Goal: Transaction & Acquisition: Purchase product/service

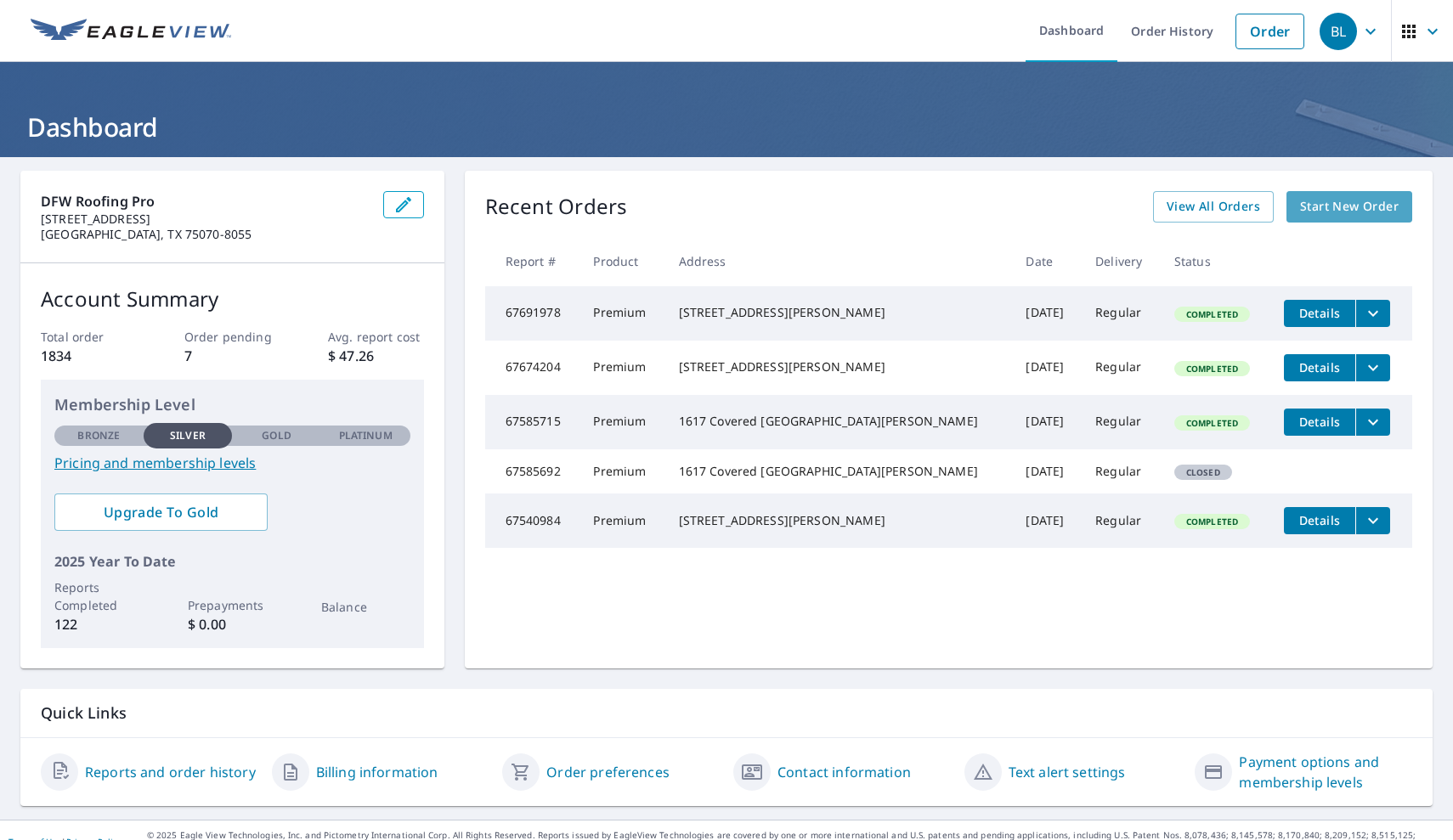
click at [1341, 205] on span "Start New Order" at bounding box center [1349, 207] width 98 height 21
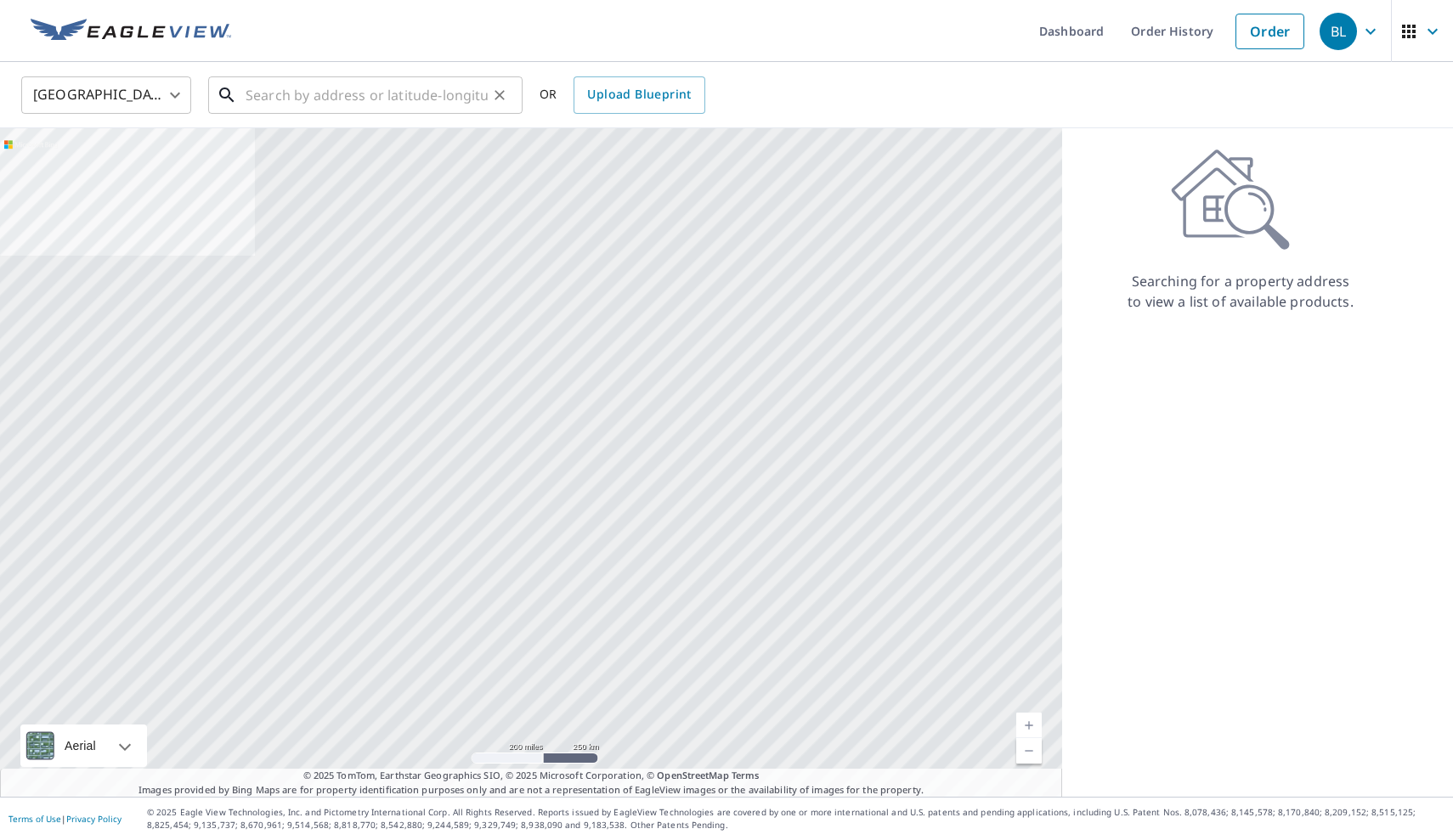
click at [331, 98] on input "text" at bounding box center [367, 95] width 242 height 47
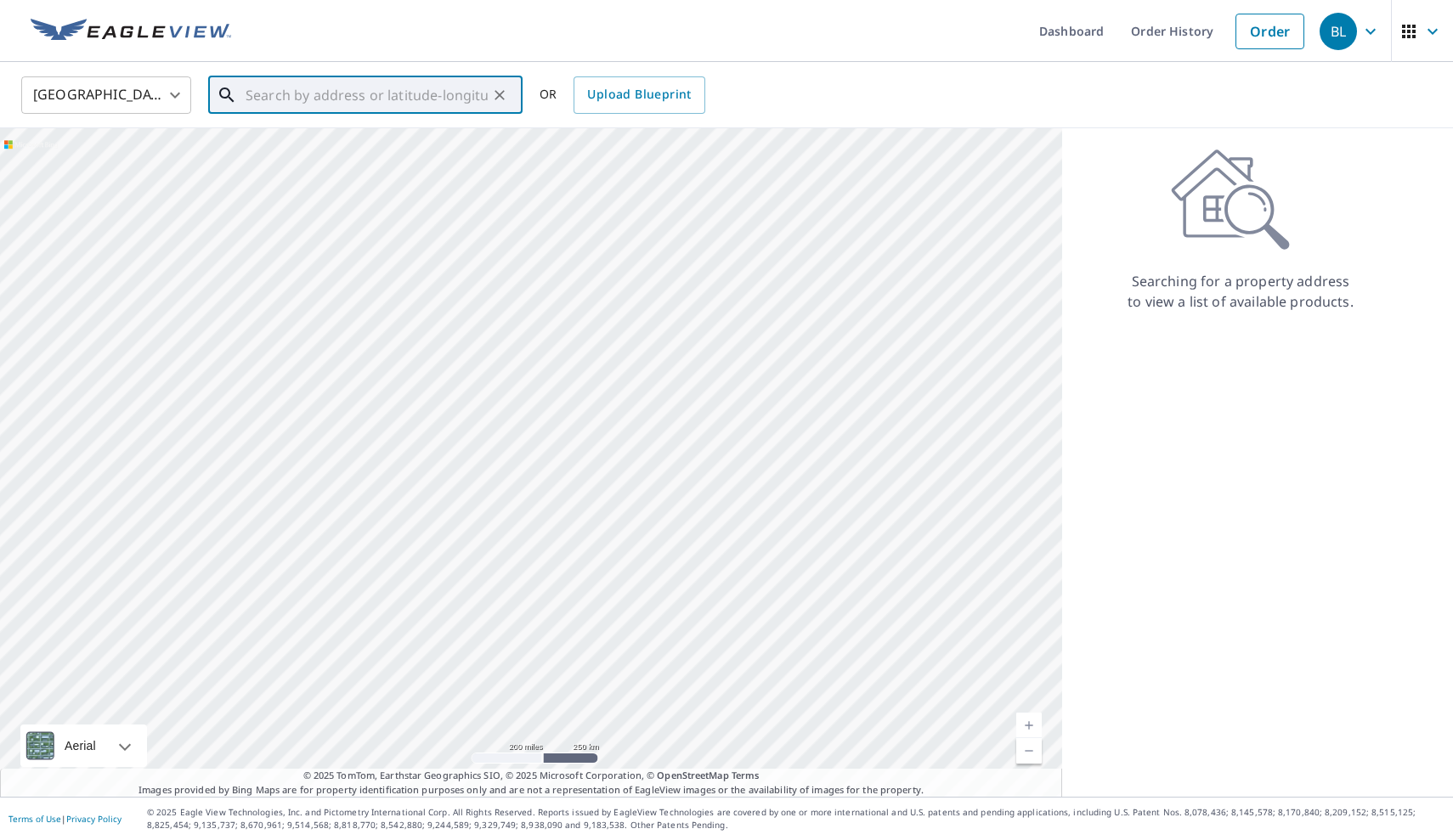
paste input "[STREET_ADDRESS][PERSON_NAME][US_STATE]"
click at [332, 155] on p "[PERSON_NAME][GEOGRAPHIC_DATA]" at bounding box center [376, 163] width 267 height 17
type input "[STREET_ADDRESS][PERSON_NAME]"
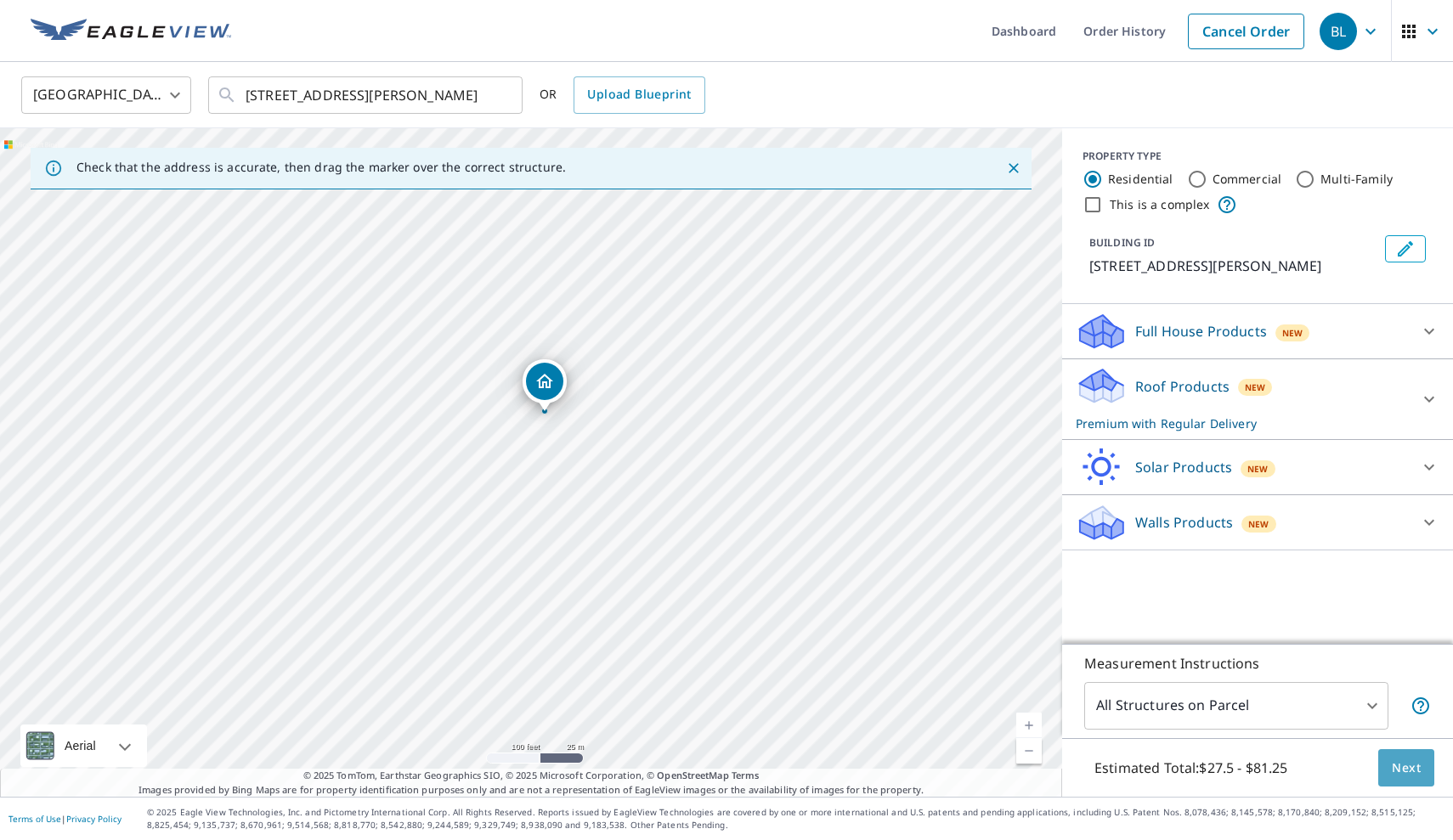
click at [1407, 754] on button "Next" at bounding box center [1406, 768] width 56 height 38
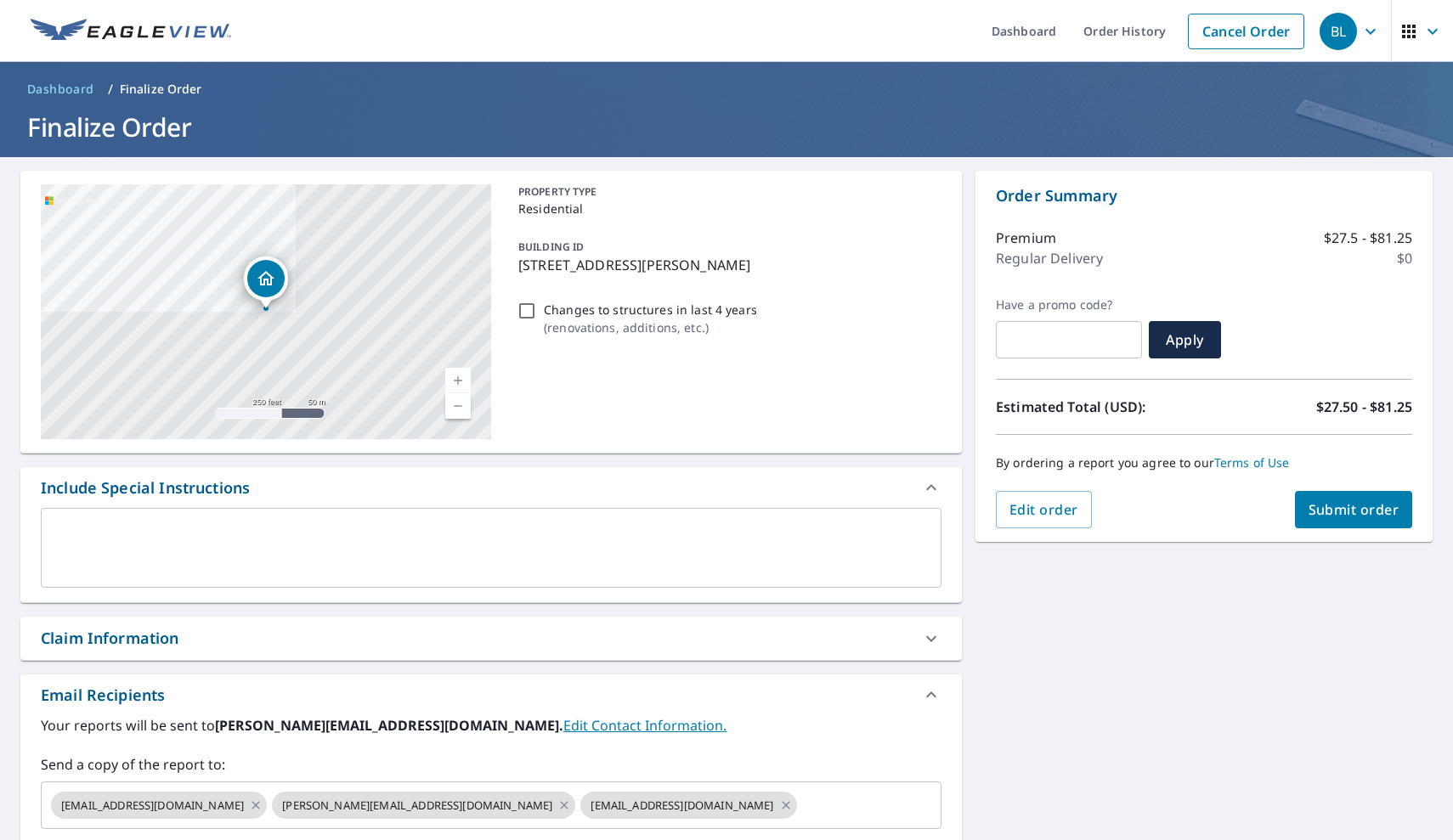
scroll to position [125, 0]
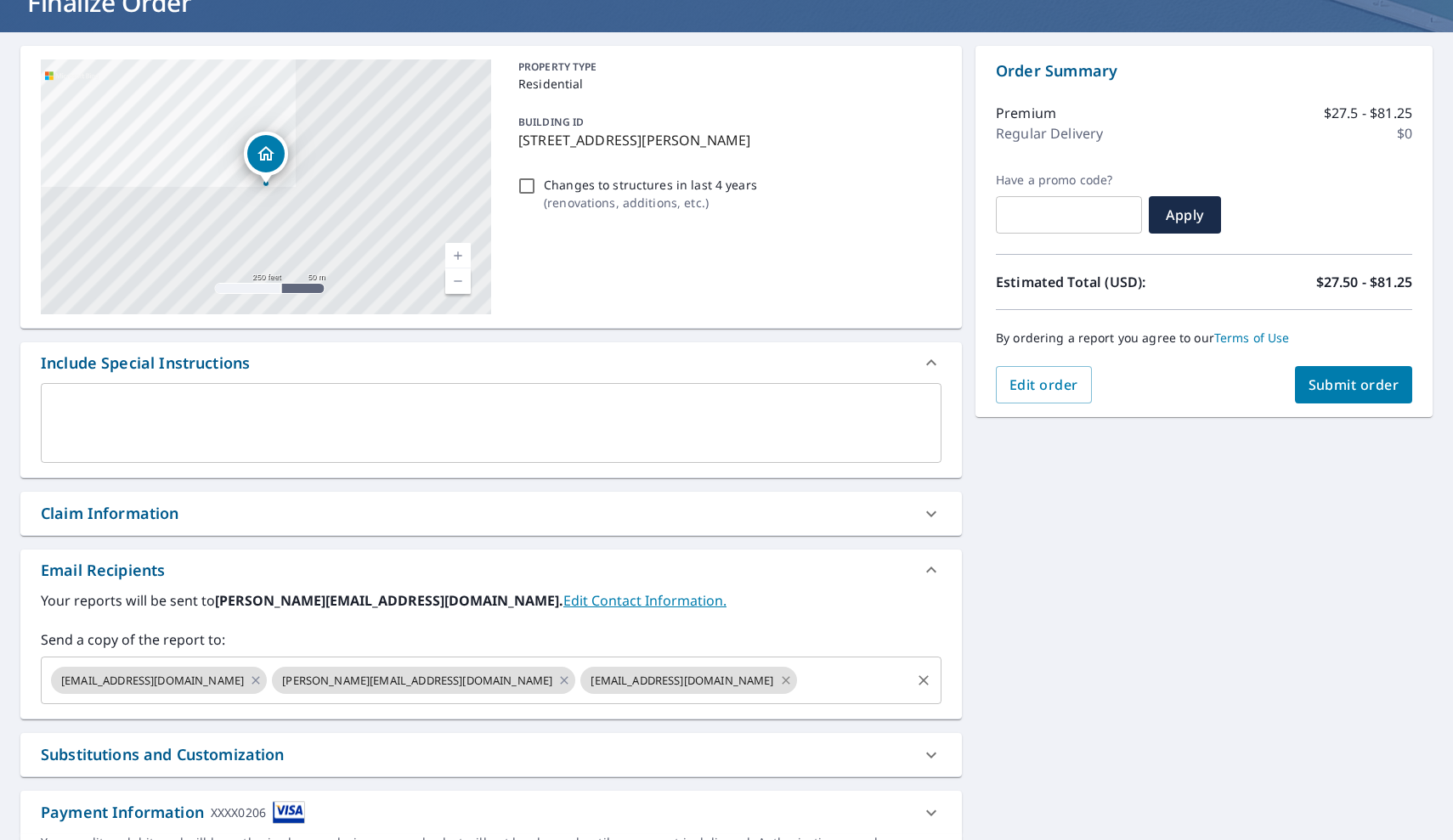
click at [782, 683] on icon at bounding box center [786, 680] width 8 height 8
click at [557, 683] on icon at bounding box center [564, 680] width 13 height 19
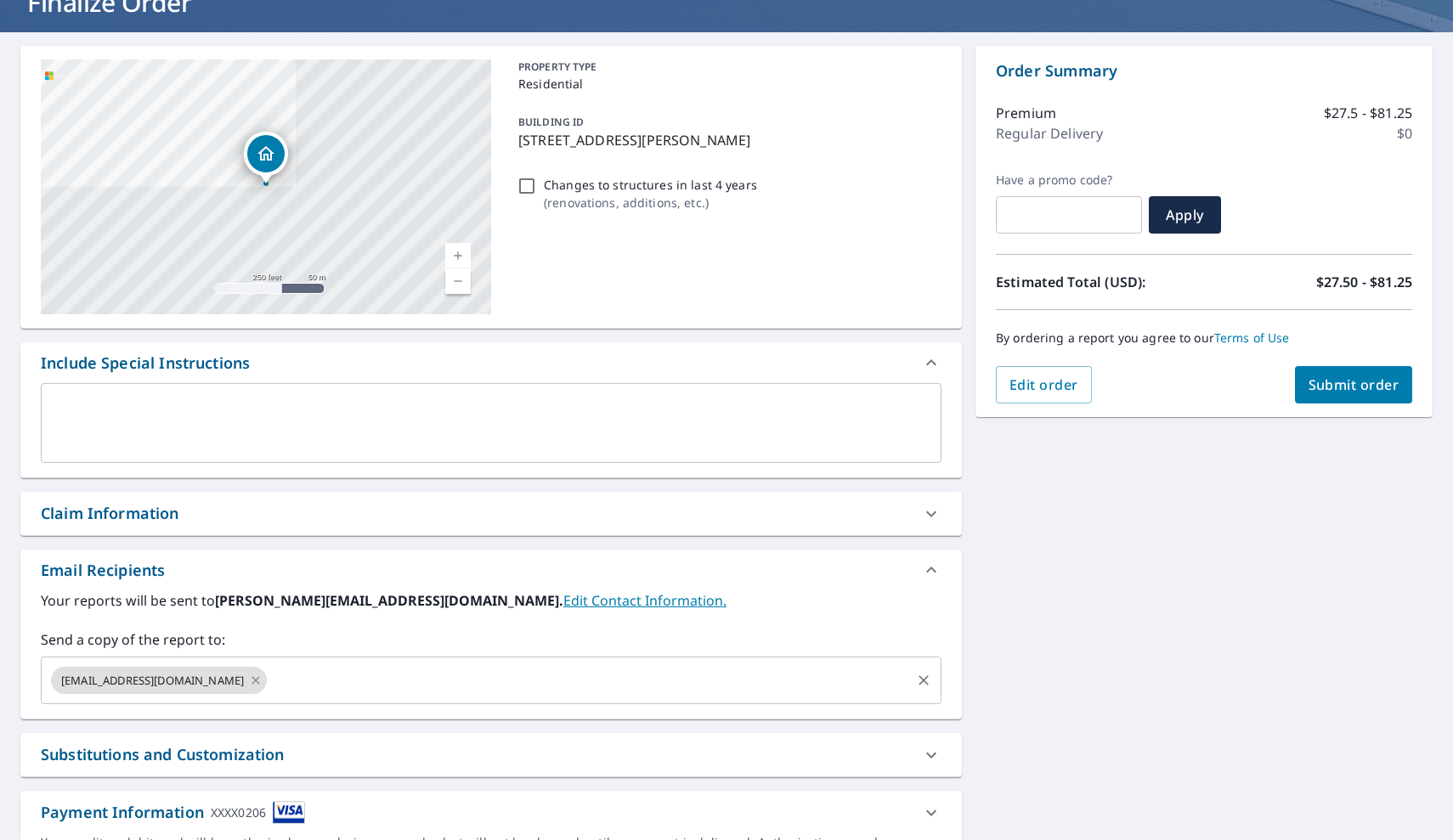
click at [249, 680] on icon at bounding box center [255, 680] width 13 height 19
checkbox input "true"
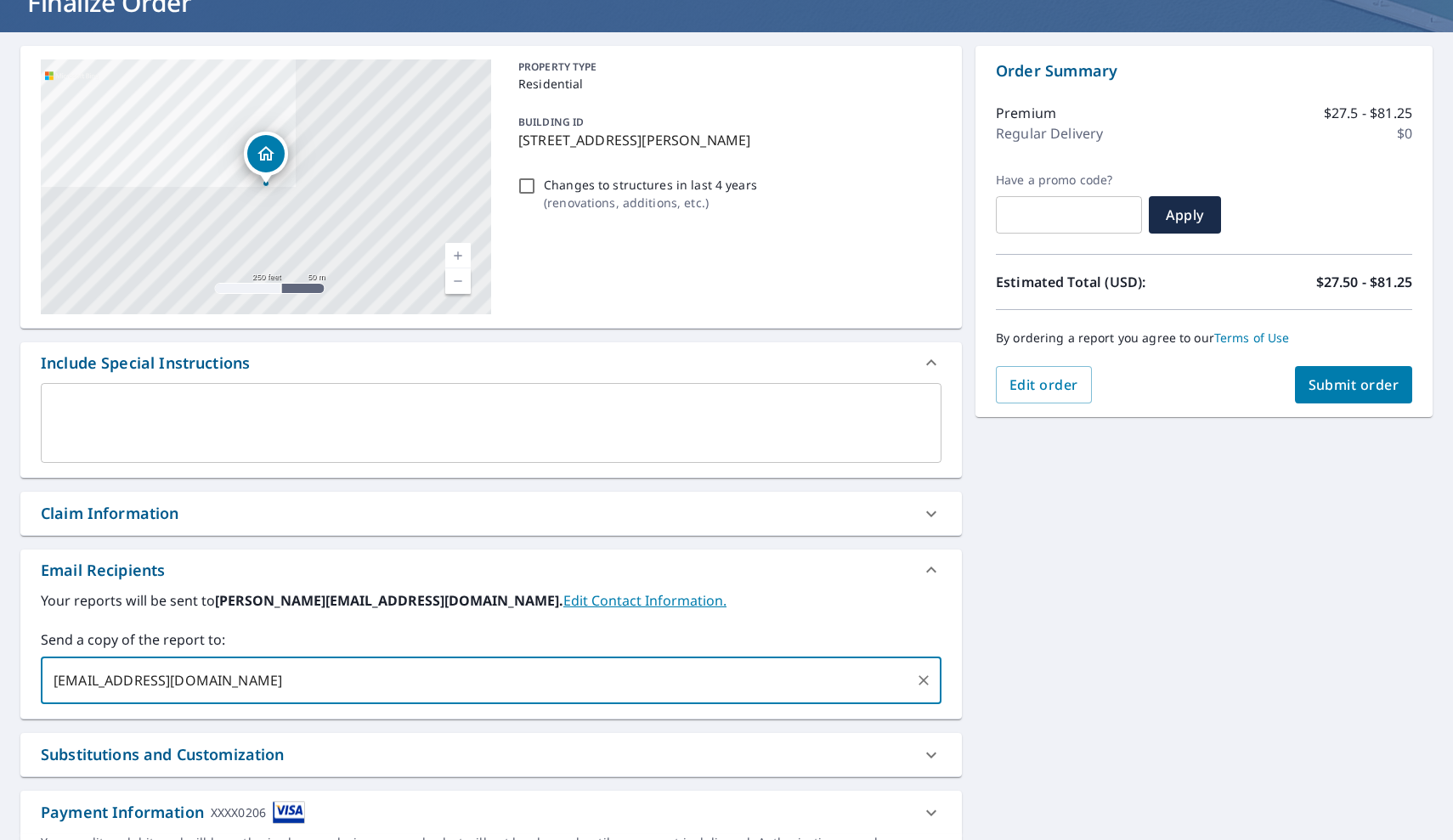
type input "[EMAIL_ADDRESS][DOMAIN_NAME]"
click at [343, 622] on div "Your reports will be sent to [PERSON_NAME][EMAIL_ADDRESS][DOMAIN_NAME]. Edit Co…" at bounding box center [491, 647] width 901 height 114
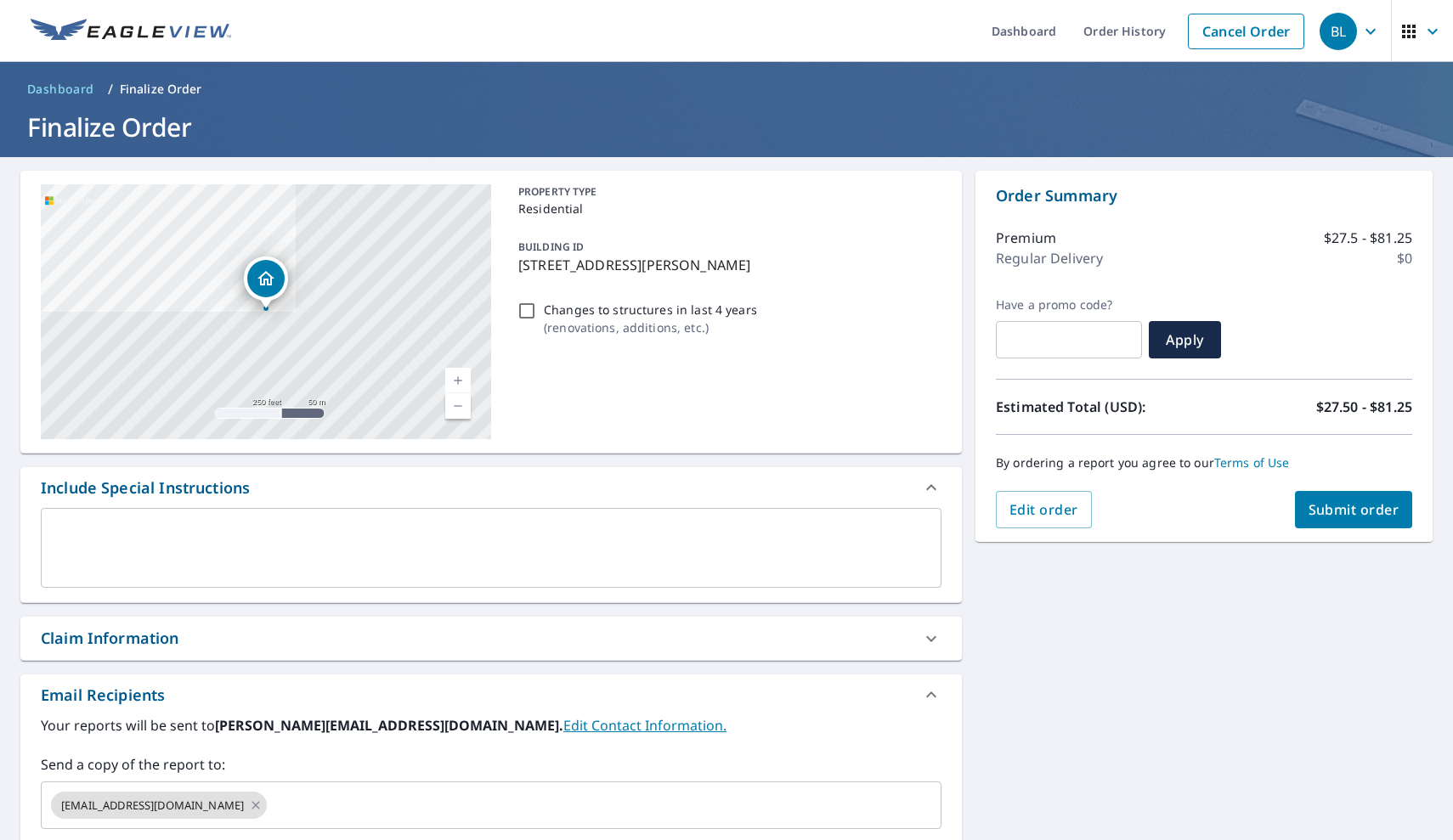
scroll to position [0, 0]
click at [1369, 498] on button "Submit order" at bounding box center [1355, 510] width 118 height 38
checkbox input "true"
